Goal: Answer question/provide support: Answer question/provide support

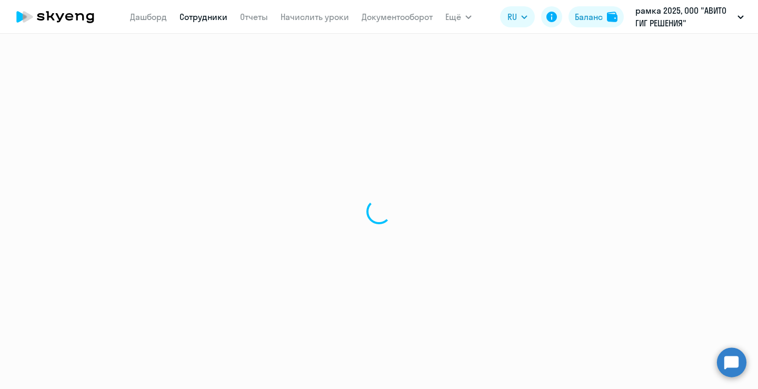
select select "30"
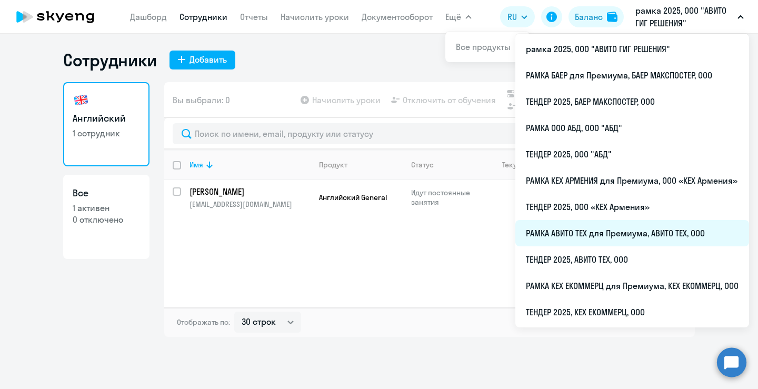
click at [570, 236] on li "РАМКА АВИТО ТЕХ для Премиума, АВИТО ТЕХ, ООО" at bounding box center [632, 233] width 234 height 26
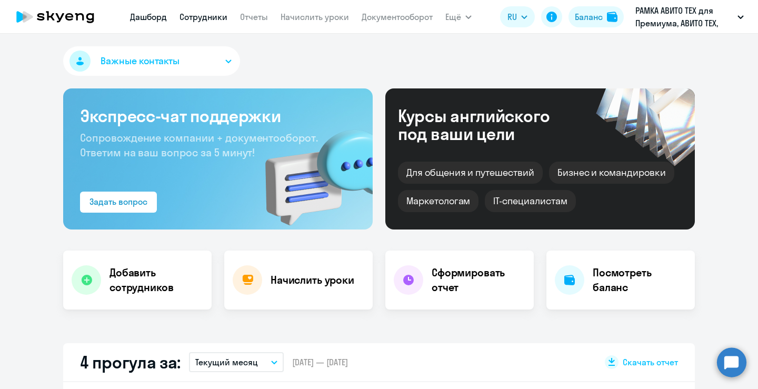
select select "30"
click at [219, 20] on link "Сотрудники" at bounding box center [204, 17] width 48 height 11
select select "30"
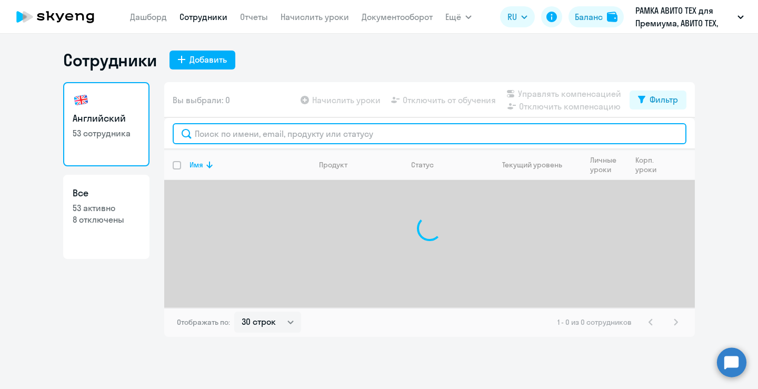
click at [287, 140] on input "text" at bounding box center [430, 133] width 514 height 21
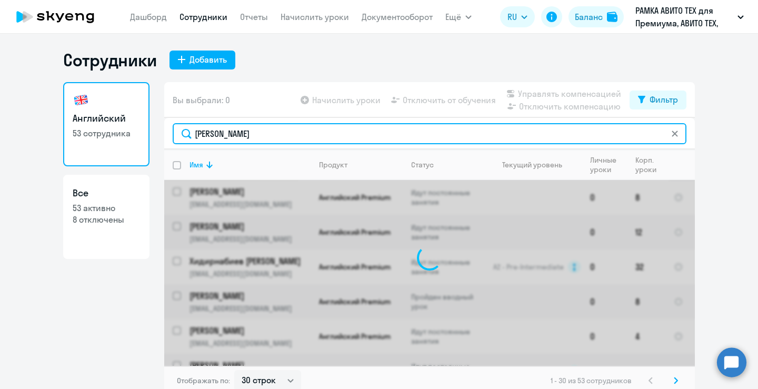
type input "[PERSON_NAME]"
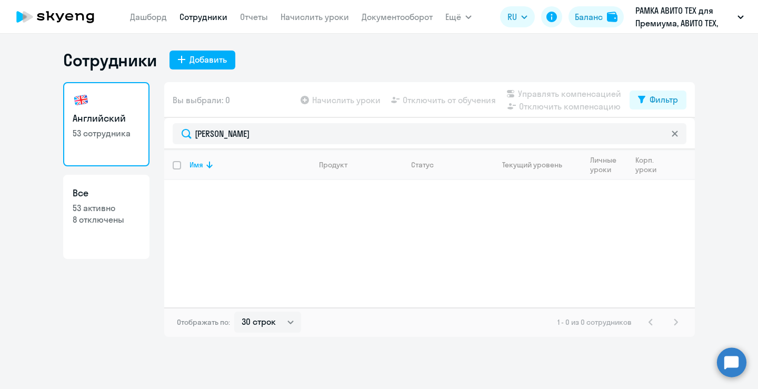
click at [730, 368] on circle at bounding box center [731, 362] width 29 height 29
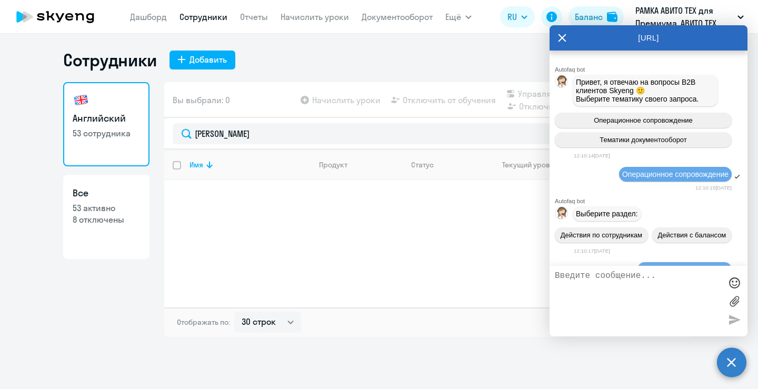
scroll to position [17348, 0]
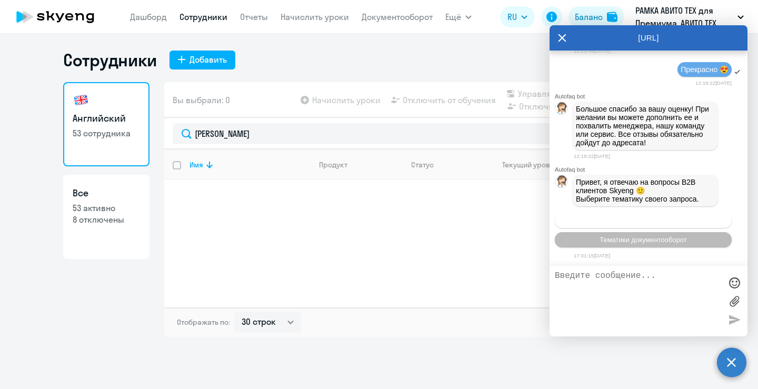
click at [619, 225] on button "Операционное сопровождение" at bounding box center [643, 220] width 177 height 15
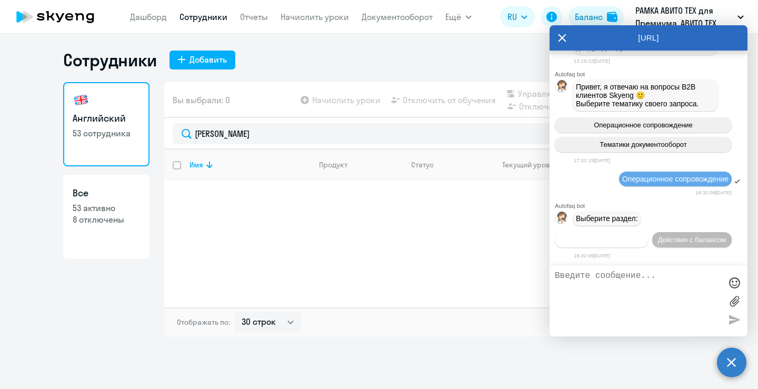
click at [623, 232] on button "Действия по сотрудникам" at bounding box center [601, 239] width 93 height 15
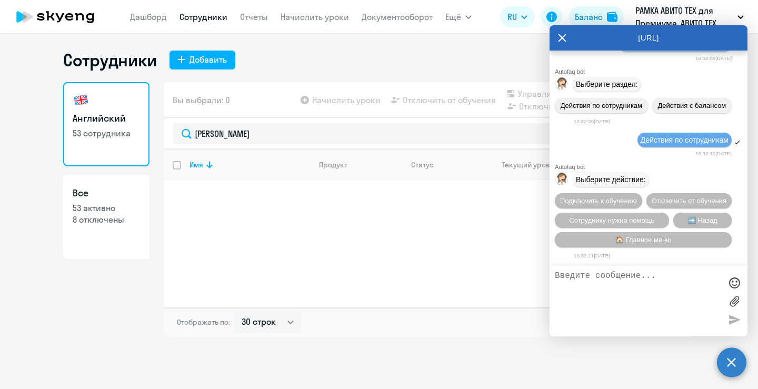
scroll to position [17623, 0]
click at [637, 217] on span "Сотруднику нужна помощь" at bounding box center [611, 220] width 85 height 8
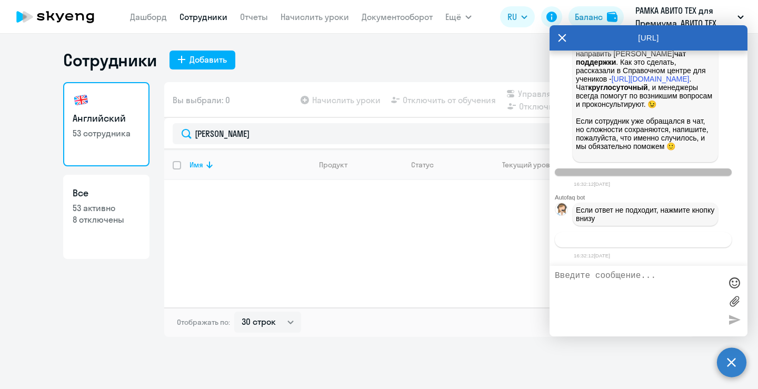
click at [613, 242] on span "Связаться с менеджером" at bounding box center [643, 240] width 81 height 8
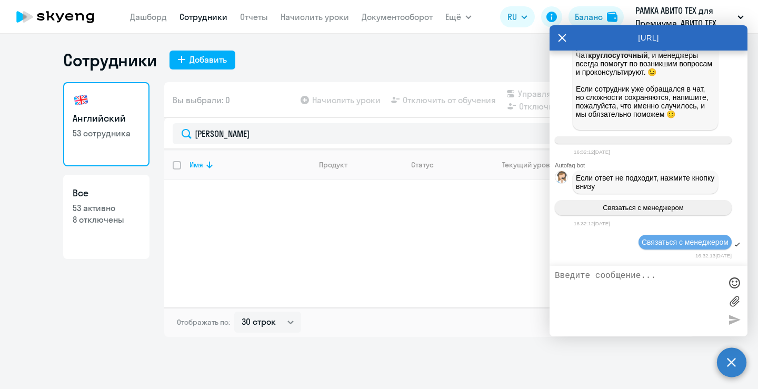
scroll to position [18021, 0]
click at [604, 281] on textarea at bounding box center [638, 301] width 166 height 60
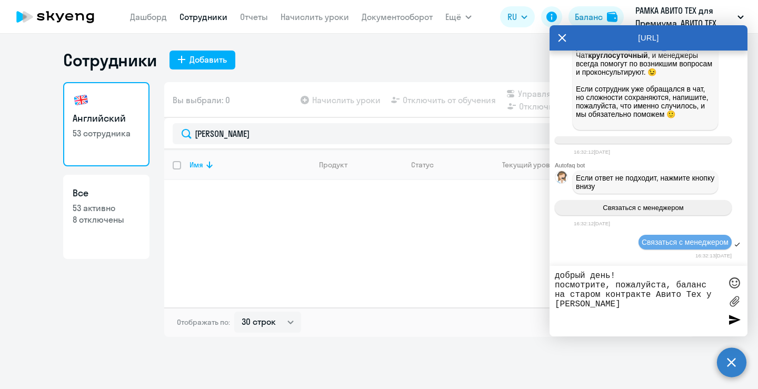
paste textarea "hivesonya@gmail.com"
paste textarea "+7 910 764-77-61"
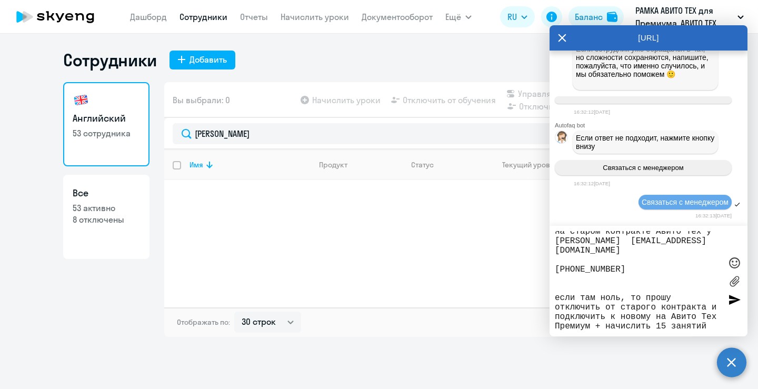
scroll to position [56, 0]
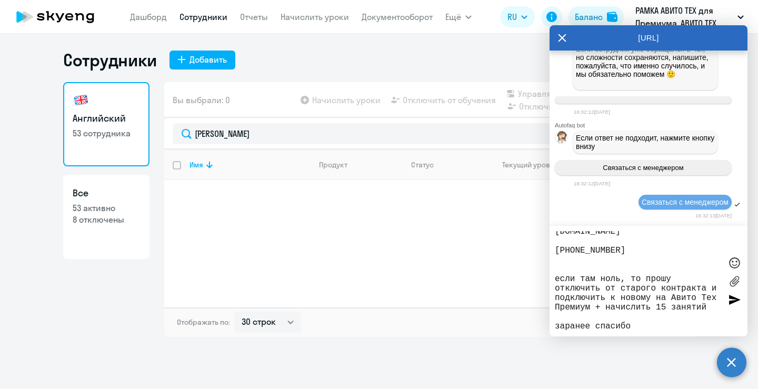
type textarea "добрый день! посмотрите, пожалуйста, баланс на старом контракте Авито Тех у Кон…"
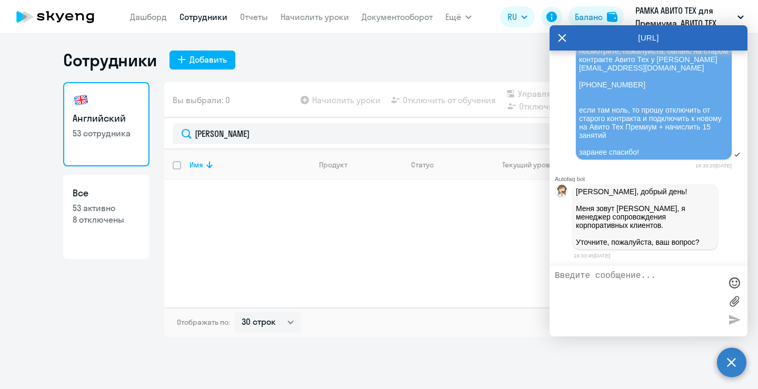
scroll to position [18253, 0]
click at [659, 282] on textarea at bounding box center [638, 301] width 166 height 60
type textarea "вопрос выше"
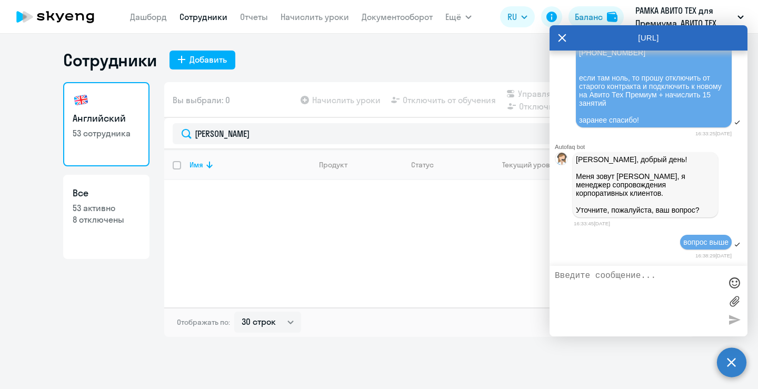
click at [644, 253] on div "16:38:29[DATE]" at bounding box center [653, 256] width 158 height 10
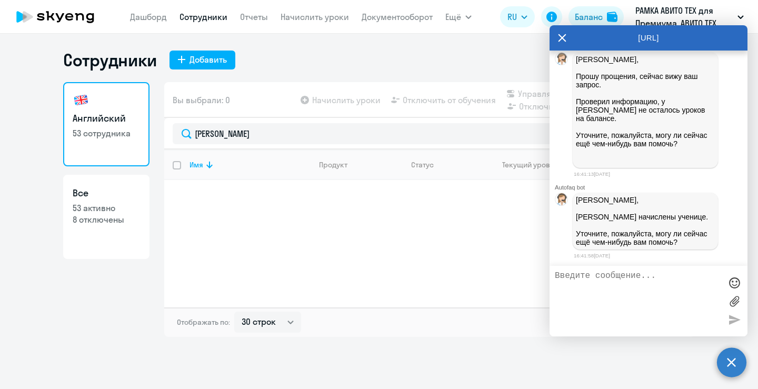
scroll to position [18501, 0]
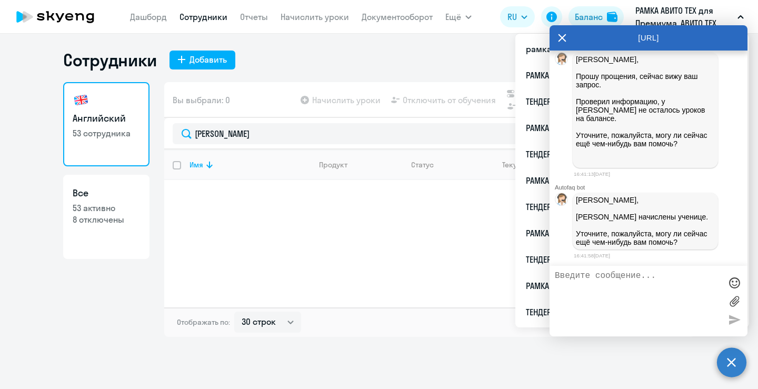
click at [678, 304] on textarea at bounding box center [638, 301] width 166 height 60
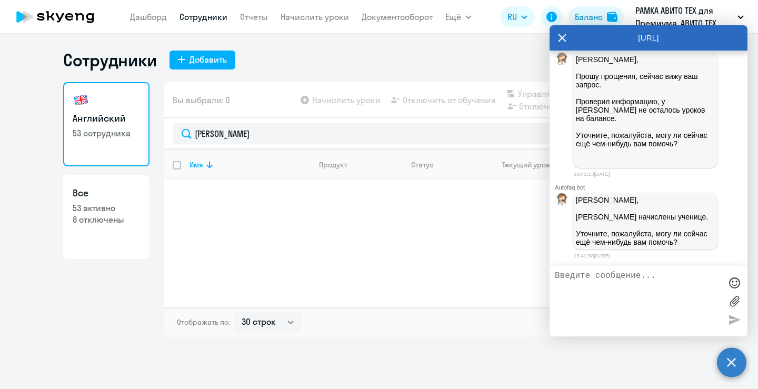
click at [274, 212] on div "Имя Продукт Статус Текущий уровень Личные уроки Корп. уроки" at bounding box center [429, 229] width 531 height 158
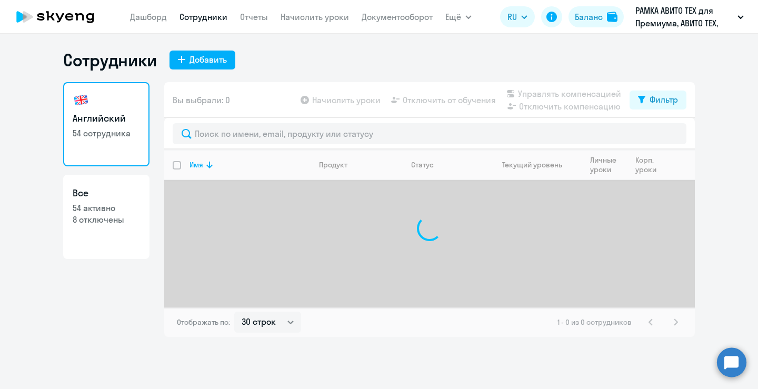
select select "30"
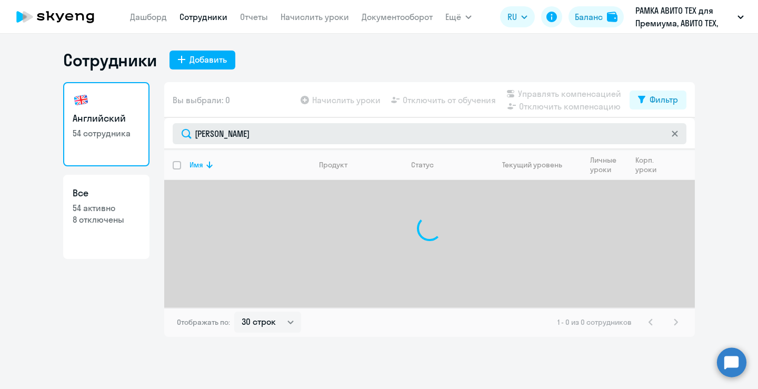
type input "[PERSON_NAME]"
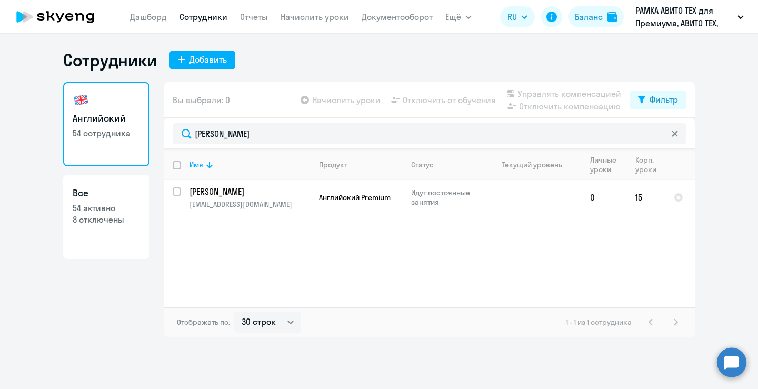
click at [742, 365] on circle at bounding box center [731, 362] width 29 height 29
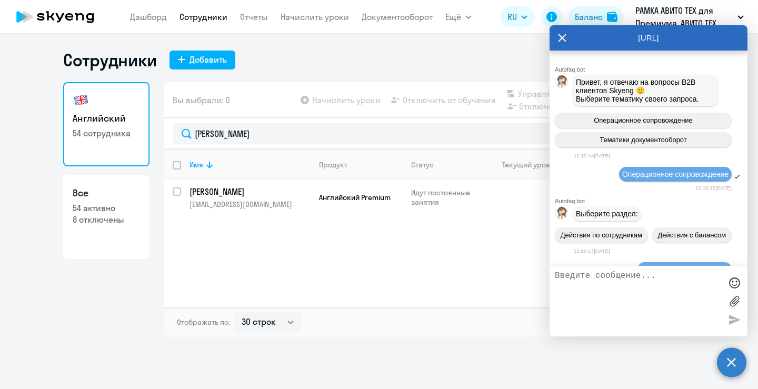
scroll to position [18501, 0]
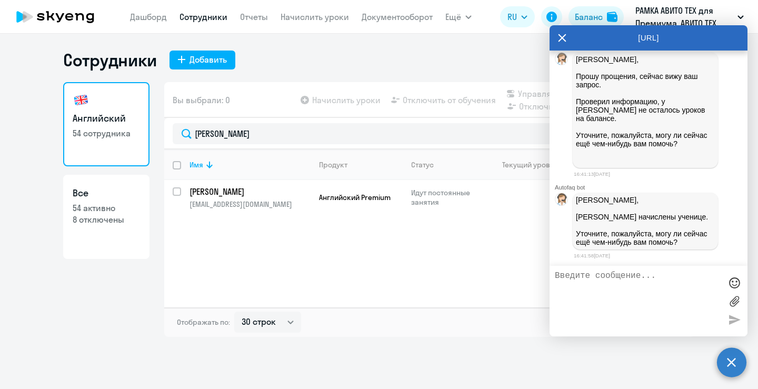
click at [592, 281] on textarea at bounding box center [638, 301] width 166 height 60
type textarea "спасибо большое! больше помощь не требуется"
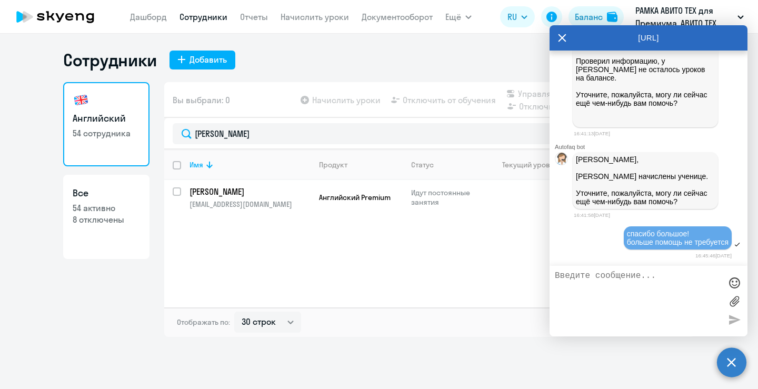
click at [593, 252] on div "16:45:46, 6 октября 2025" at bounding box center [653, 256] width 158 height 10
click at [565, 39] on icon at bounding box center [562, 37] width 8 height 25
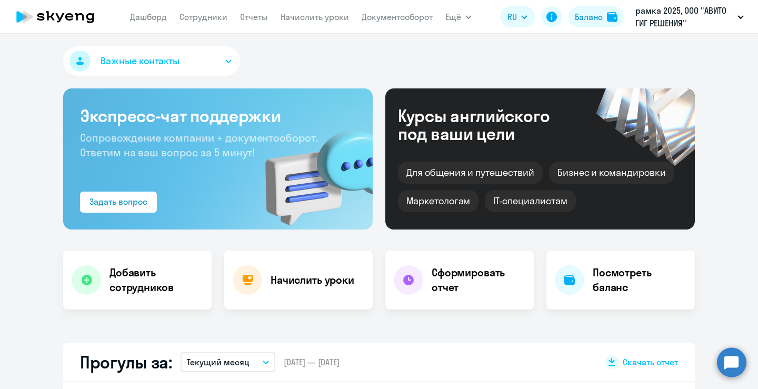
select select "30"
click at [723, 360] on circle at bounding box center [731, 362] width 29 height 29
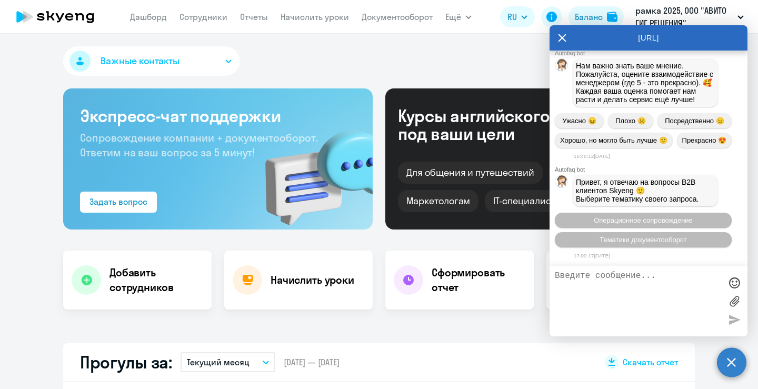
scroll to position [18649, 0]
